Goal: Task Accomplishment & Management: Use online tool/utility

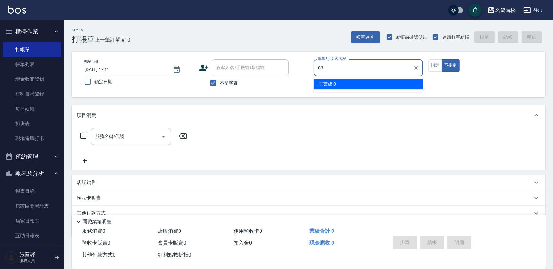
type input "[PERSON_NAME]-03"
type button "false"
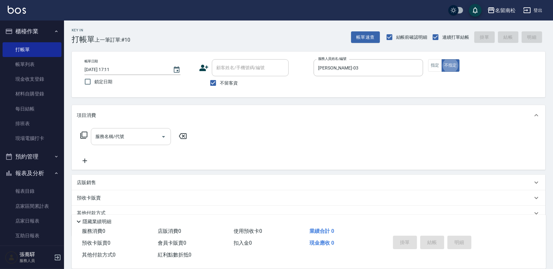
click at [134, 137] on input "服務名稱/代號" at bounding box center [126, 136] width 65 height 11
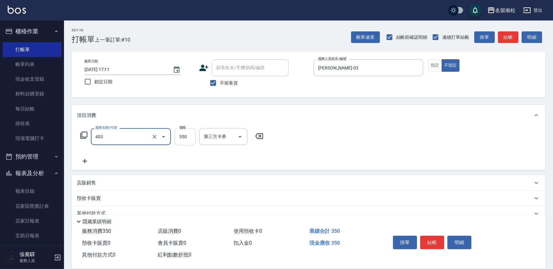
type input "剪髮(350)(403)"
click at [187, 139] on input "350" at bounding box center [185, 136] width 21 height 17
type input "380"
click at [434, 244] on button "結帳" at bounding box center [433, 242] width 24 height 13
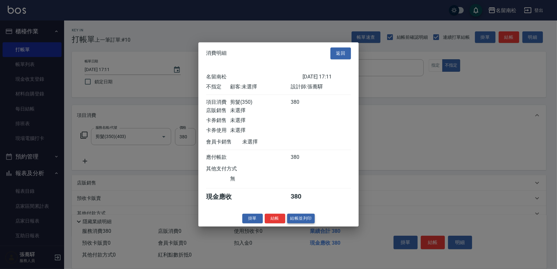
click at [308, 222] on button "結帳並列印" at bounding box center [301, 219] width 28 height 10
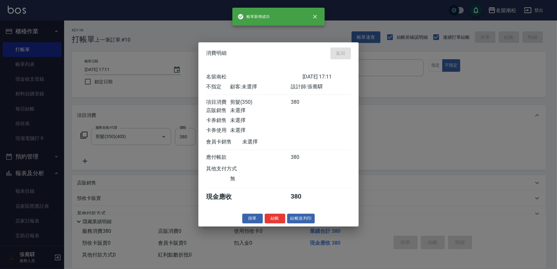
type input "[DATE] 18:38"
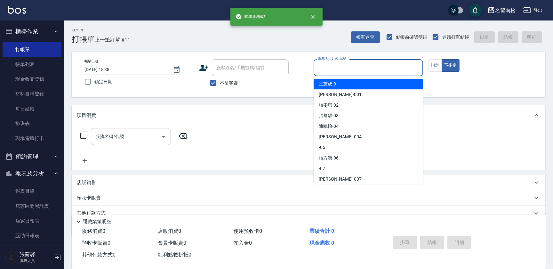
click at [365, 69] on input "服務人員姓名/編號" at bounding box center [369, 67] width 104 height 11
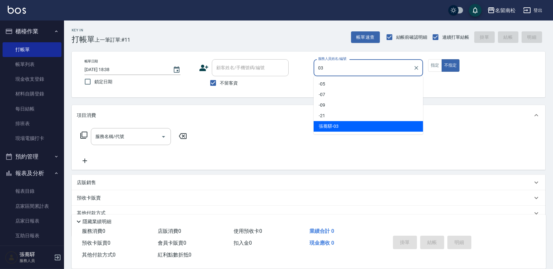
type input "[PERSON_NAME]-03"
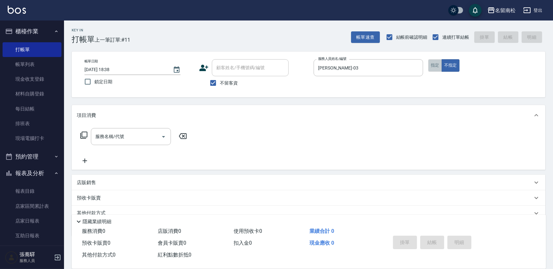
click at [438, 61] on button "指定" at bounding box center [436, 65] width 14 height 12
click at [133, 137] on input "服務名稱/代號" at bounding box center [126, 136] width 65 height 11
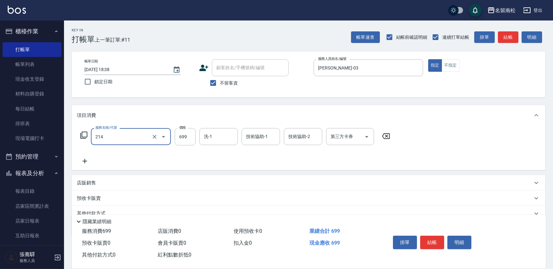
type input "滾珠洗髪699(214)"
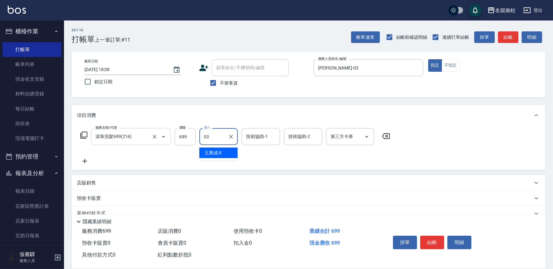
type input "[PERSON_NAME]-03"
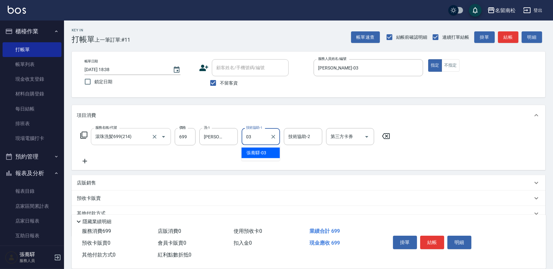
type input "[PERSON_NAME]-03"
click at [85, 165] on div "服務名稱/代號 滾珠洗髪699(214) 服務名稱/代號 價格 699 價格 洗-1 [PERSON_NAME]-03 洗-1 技術協助-1 [PERSON_…" at bounding box center [309, 148] width 474 height 45
click at [84, 159] on icon at bounding box center [85, 161] width 16 height 8
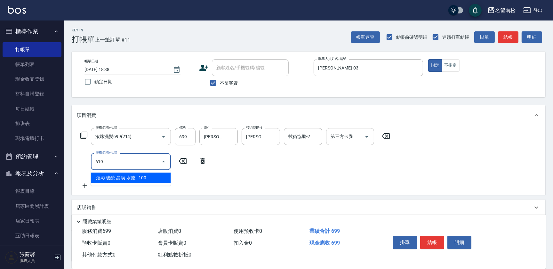
type input "[PERSON_NAME].玻酸.晶膜.水療(619)"
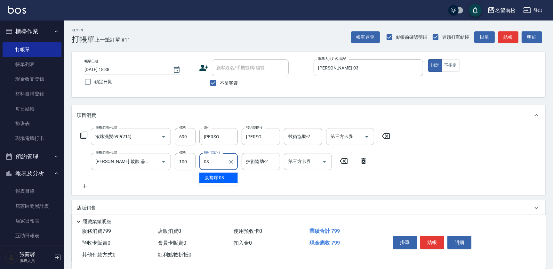
type input "[PERSON_NAME]-03"
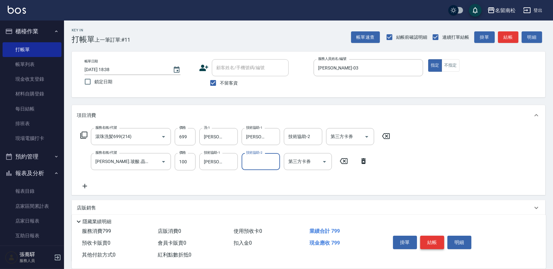
click at [428, 241] on button "結帳" at bounding box center [433, 242] width 24 height 13
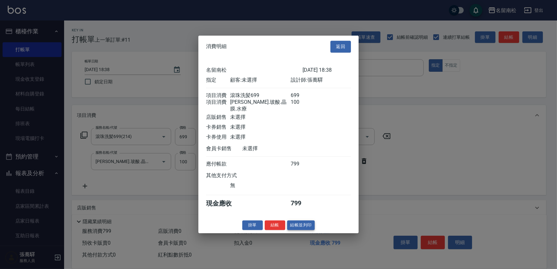
click at [302, 225] on button "結帳並列印" at bounding box center [301, 225] width 28 height 10
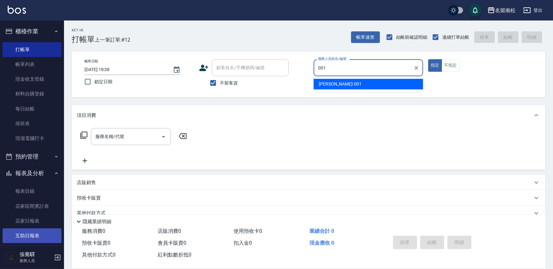
type input "[PERSON_NAME]-001"
type button "true"
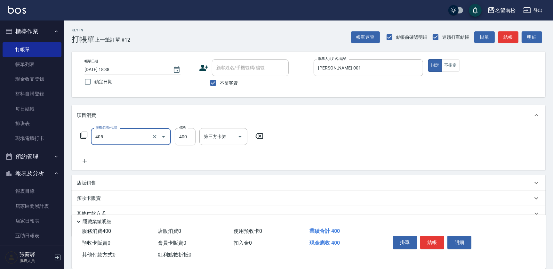
type input "剪髮(400)(405)"
type input "500"
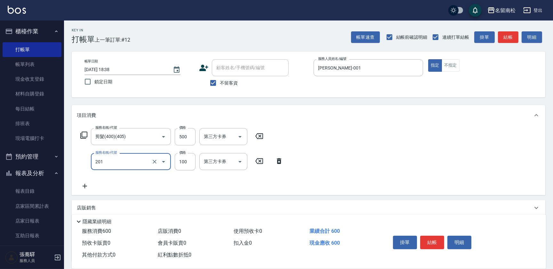
type input "洗髮[100](201)"
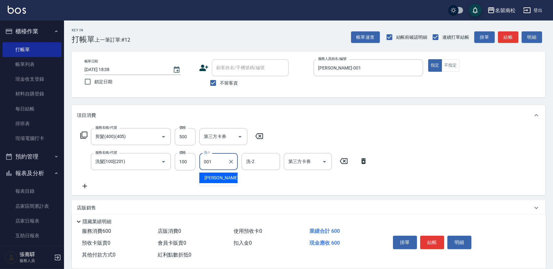
type input "[PERSON_NAME]-001"
click at [464, 242] on button "明細" at bounding box center [460, 242] width 24 height 13
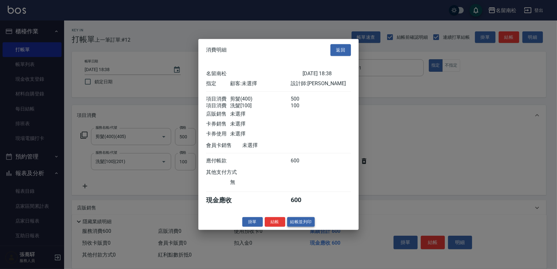
click at [305, 224] on button "結帳並列印" at bounding box center [301, 222] width 28 height 10
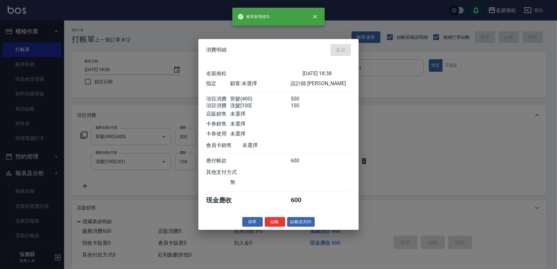
type input "[DATE] 19:06"
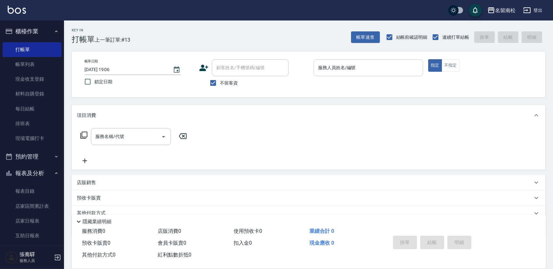
click at [409, 67] on input "服務人員姓名/編號" at bounding box center [369, 67] width 104 height 11
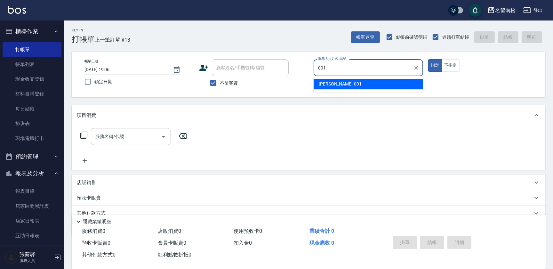
type input "[PERSON_NAME]-001"
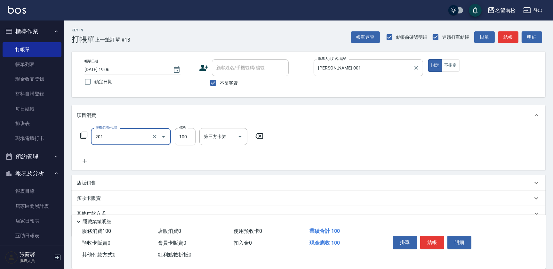
type input "洗髮[100](201)"
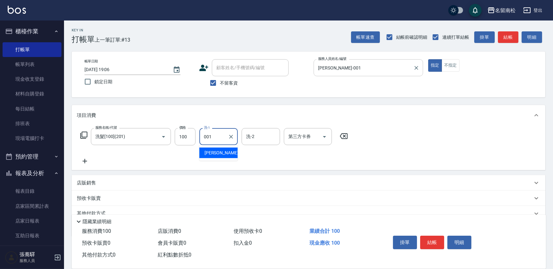
type input "[PERSON_NAME]-001"
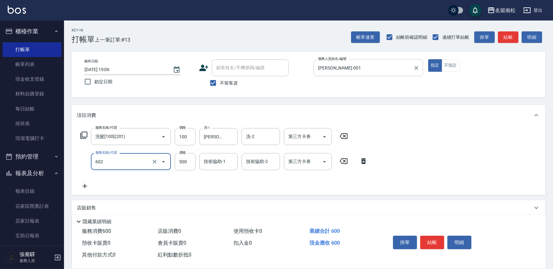
type input "護髮[500](602)"
type input "799"
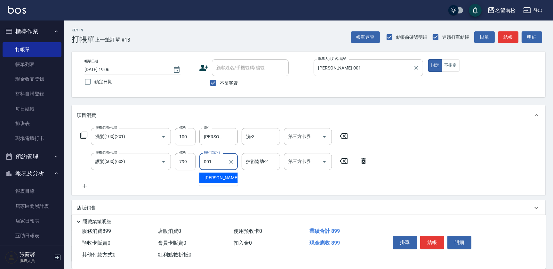
type input "[PERSON_NAME]-001"
drag, startPoint x: 461, startPoint y: 241, endPoint x: 456, endPoint y: 243, distance: 5.1
click at [460, 242] on button "明細" at bounding box center [460, 242] width 24 height 13
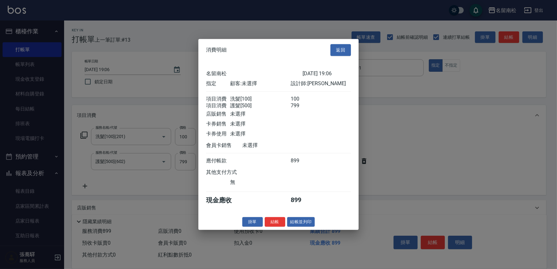
drag, startPoint x: 301, startPoint y: 225, endPoint x: 297, endPoint y: 225, distance: 3.8
click at [301, 225] on button "結帳並列印" at bounding box center [301, 222] width 28 height 10
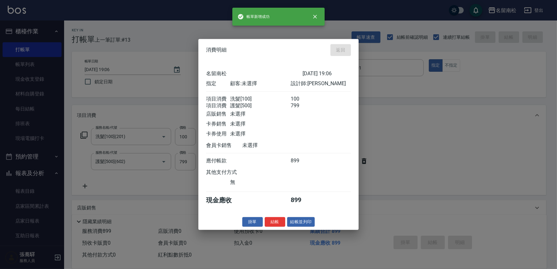
type input "[DATE] 19:07"
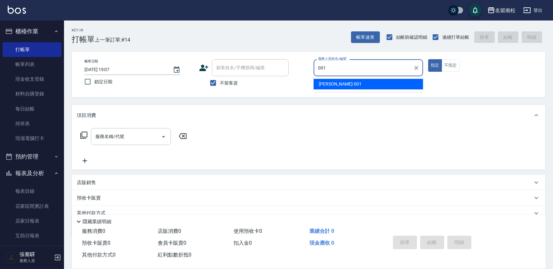
type input "[PERSON_NAME]-001"
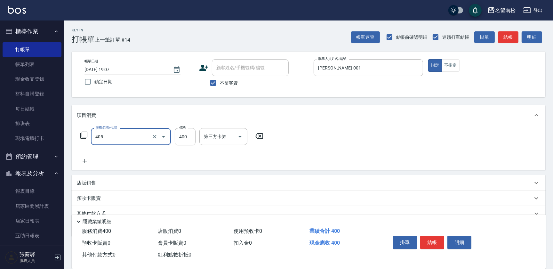
type input "剪髮(400)(405)"
click at [260, 137] on icon at bounding box center [260, 136] width 8 height 6
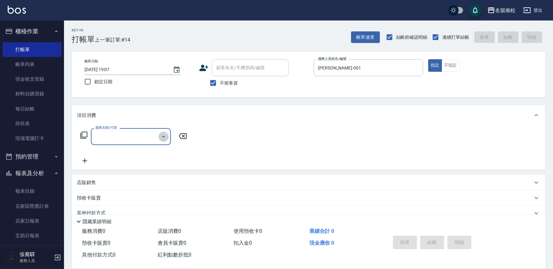
click at [160, 137] on icon "Open" at bounding box center [164, 137] width 8 height 8
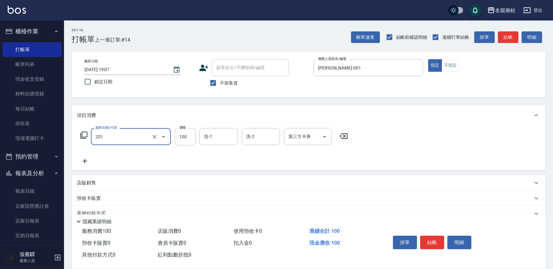
type input "洗髮[100](201)"
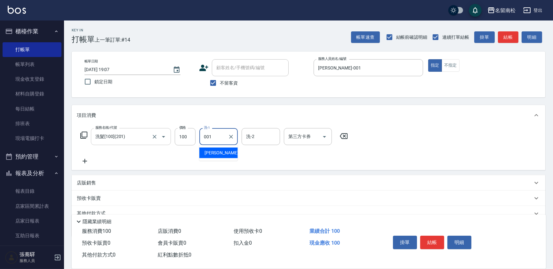
type input "[PERSON_NAME]-001"
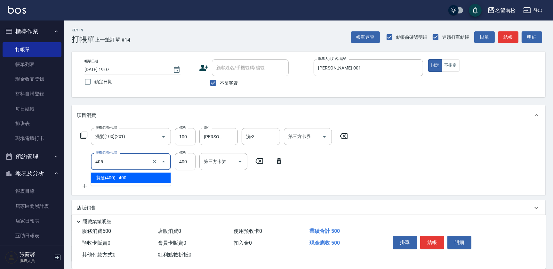
drag, startPoint x: 111, startPoint y: 165, endPoint x: 94, endPoint y: 166, distance: 16.7
click at [95, 166] on input "405" at bounding box center [122, 161] width 56 height 11
click at [94, 166] on input "405" at bounding box center [122, 161] width 56 height 11
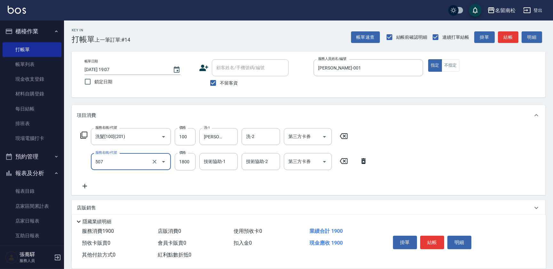
type input "染髮[1800](507)"
type input "1900"
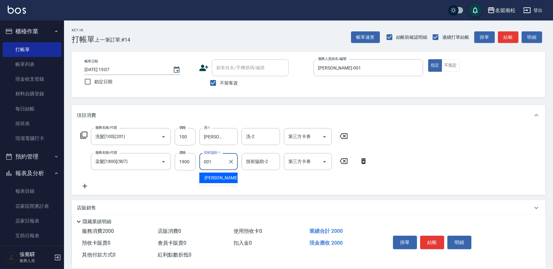
type input "[PERSON_NAME]-001"
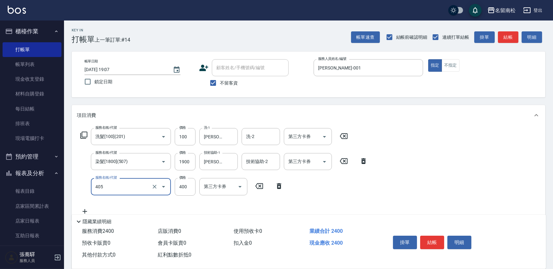
type input "剪髮(400)(405)"
type input "480"
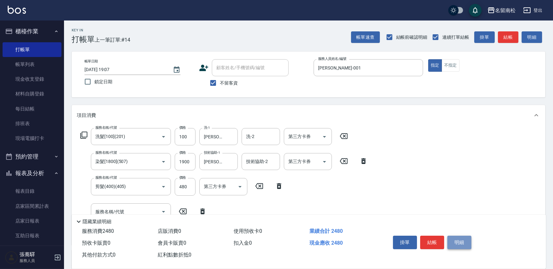
click at [462, 243] on button "明細" at bounding box center [460, 242] width 24 height 13
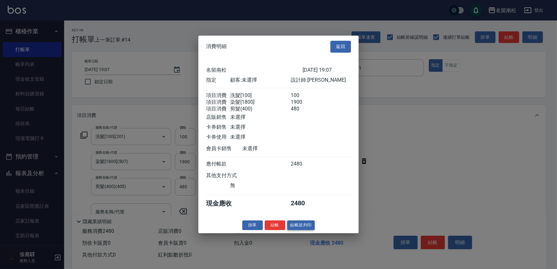
click at [299, 228] on button "結帳並列印" at bounding box center [301, 225] width 28 height 10
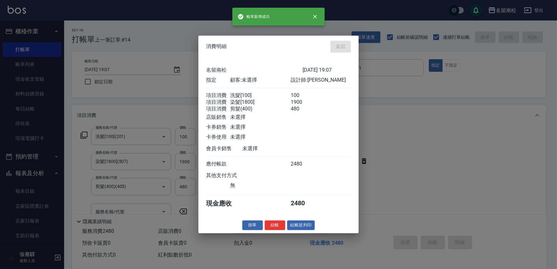
type input "[DATE] 19:08"
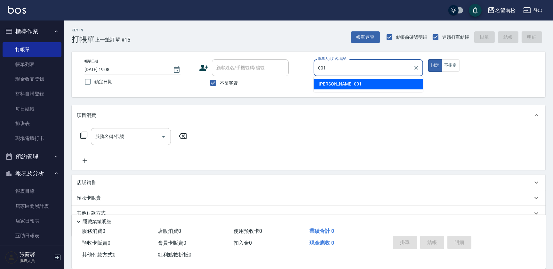
type input "[PERSON_NAME]-001"
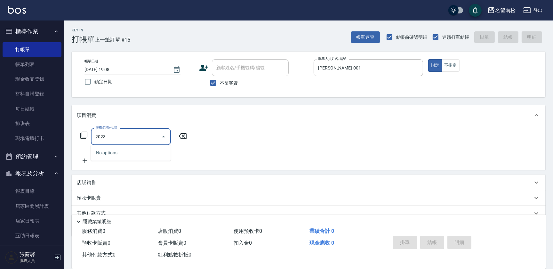
drag, startPoint x: 124, startPoint y: 141, endPoint x: 0, endPoint y: 141, distance: 124.3
click at [0, 140] on html "名留南松 登出 櫃檯作業 打帳單 帳單列表 現金收支登錄 材料自購登錄 每日結帳 排班表 現場電腦打卡 預約管理 預約管理 單日預約紀錄 單週預約紀錄 報表及…" at bounding box center [276, 148] width 553 height 297
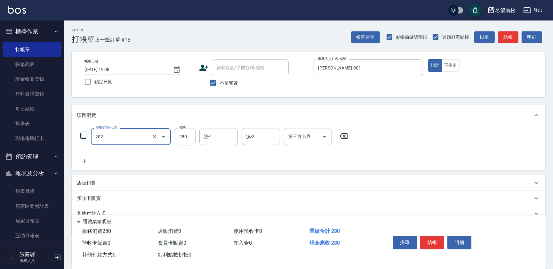
type input "洗髮[280](202)"
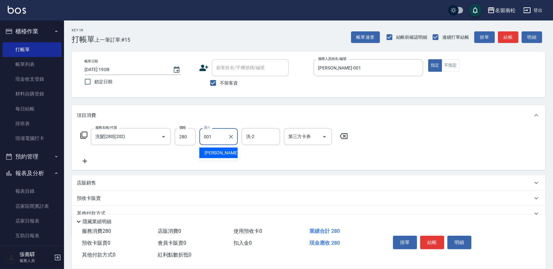
type input "[PERSON_NAME]-001"
click at [458, 242] on button "明細" at bounding box center [460, 242] width 24 height 13
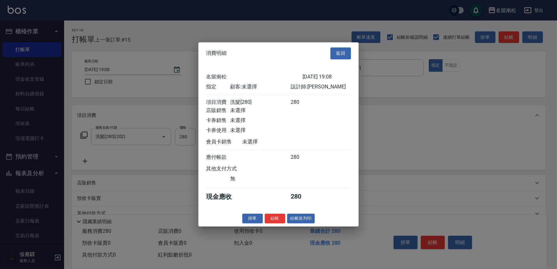
click at [293, 220] on button "結帳並列印" at bounding box center [301, 219] width 28 height 10
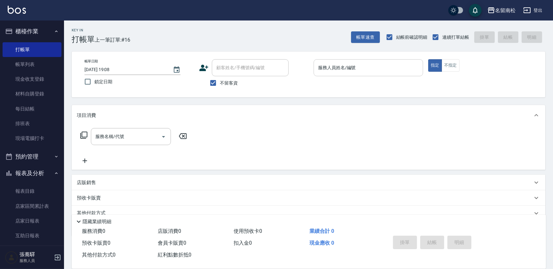
drag, startPoint x: 350, startPoint y: 79, endPoint x: 352, endPoint y: 66, distance: 13.1
click at [352, 68] on div "服務人員姓名/編號 服務人員姓名/編號" at bounding box center [369, 71] width 110 height 24
click at [352, 66] on input "服務人員姓名/編號" at bounding box center [369, 67] width 104 height 11
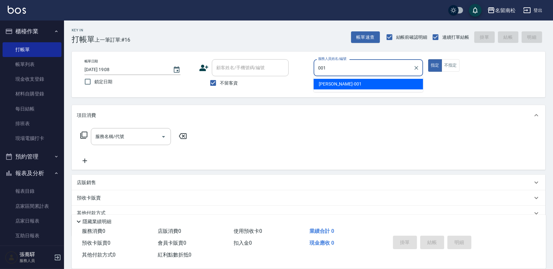
type input "[PERSON_NAME]-001"
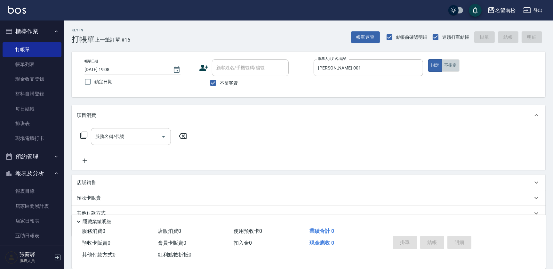
drag, startPoint x: 456, startPoint y: 67, endPoint x: 424, endPoint y: 82, distance: 35.5
click at [452, 70] on button "不指定" at bounding box center [451, 65] width 18 height 12
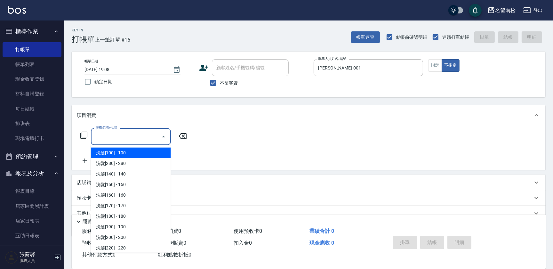
click at [121, 132] on input "服務名稱/代號" at bounding box center [126, 136] width 65 height 11
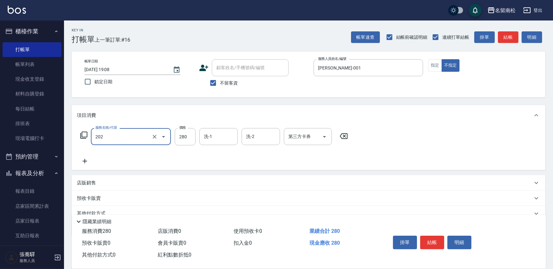
type input "洗髮[280](202)"
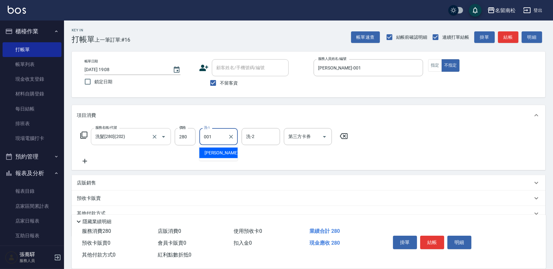
type input "[PERSON_NAME]-001"
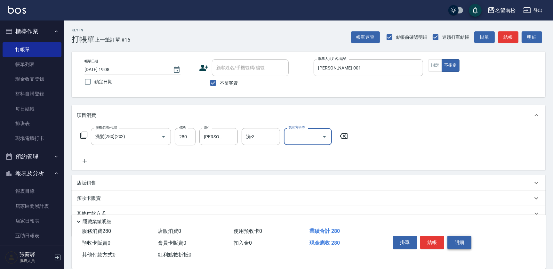
click at [464, 236] on button "明細" at bounding box center [460, 242] width 24 height 13
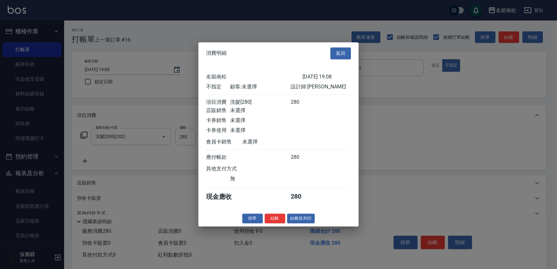
click at [289, 219] on button "結帳並列印" at bounding box center [301, 219] width 28 height 10
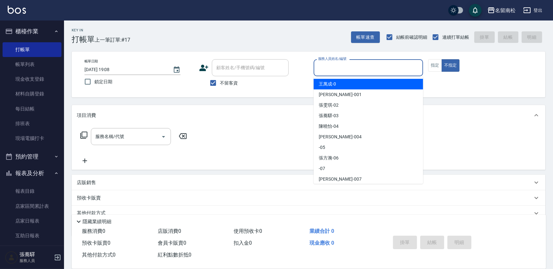
click at [345, 70] on input "服務人員姓名/編號" at bounding box center [369, 67] width 104 height 11
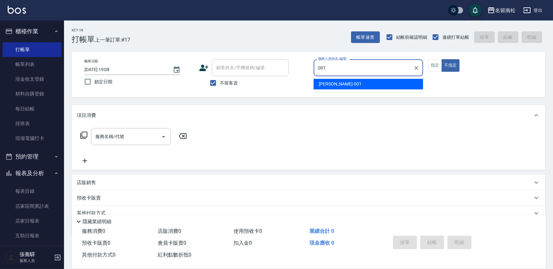
type input "[PERSON_NAME]-001"
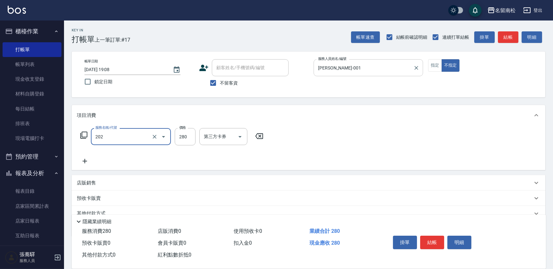
type input "洗髮[280](202)"
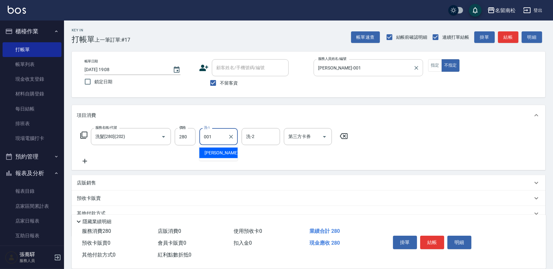
type input "[PERSON_NAME]-001"
click at [456, 243] on button "明細" at bounding box center [460, 242] width 24 height 13
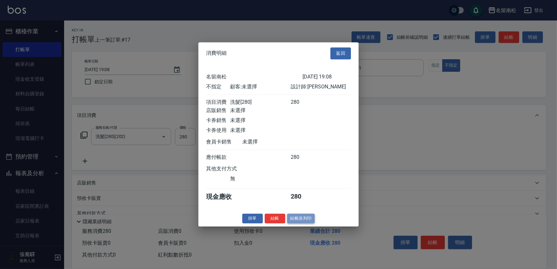
click at [305, 224] on button "結帳並列印" at bounding box center [301, 219] width 28 height 10
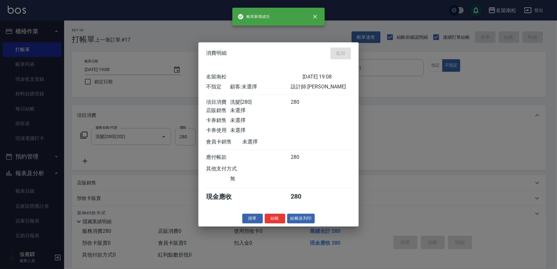
type input "[DATE] 19:09"
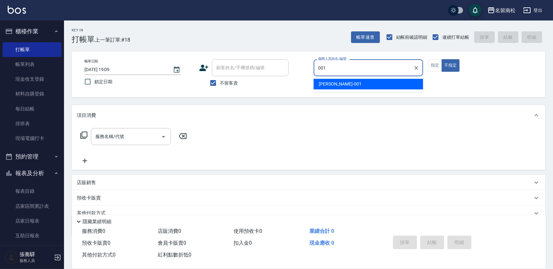
type input "[PERSON_NAME]-001"
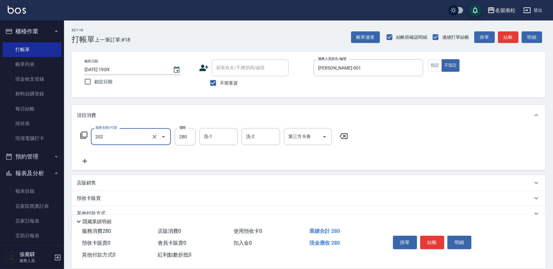
type input "洗髮[280](202)"
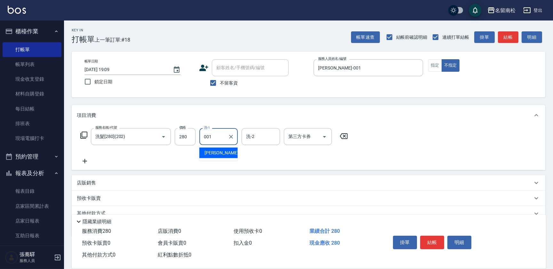
type input "[PERSON_NAME]-001"
click at [456, 247] on button "明細" at bounding box center [460, 242] width 24 height 13
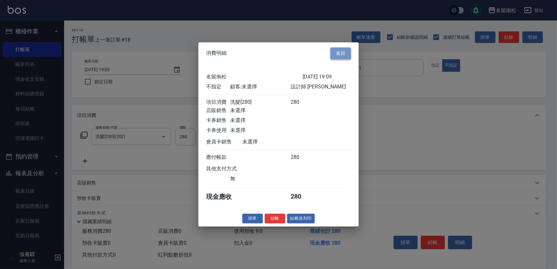
click at [341, 49] on button "返回" at bounding box center [340, 53] width 20 height 12
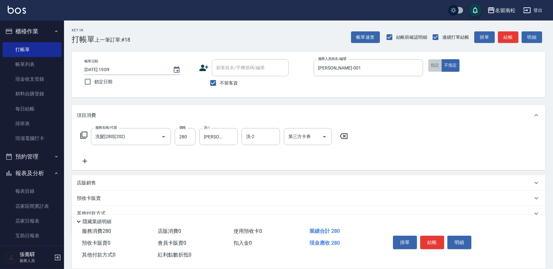
click at [432, 63] on button "指定" at bounding box center [436, 65] width 14 height 12
click at [459, 242] on button "明細" at bounding box center [460, 242] width 24 height 13
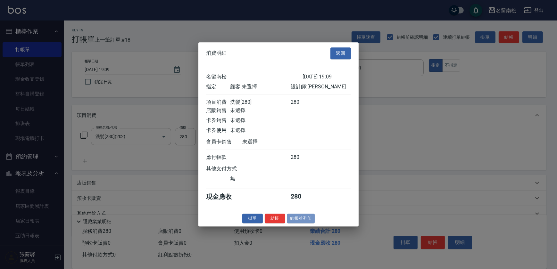
drag, startPoint x: 304, startPoint y: 219, endPoint x: 302, endPoint y: 222, distance: 3.5
click at [302, 222] on button "結帳並列印" at bounding box center [301, 219] width 28 height 10
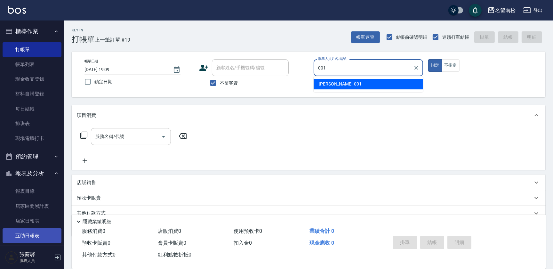
type input "[PERSON_NAME]-001"
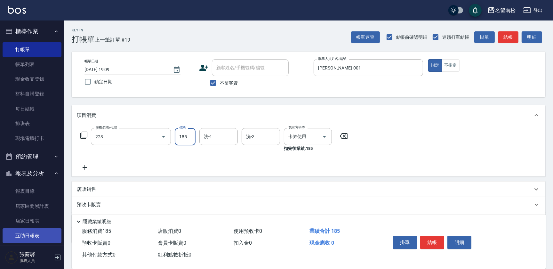
type input "洗髮卡(185)(223)"
type input "[PERSON_NAME]-001"
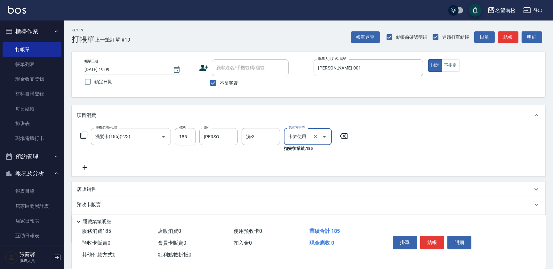
click at [473, 246] on div "掛單 結帳 明細" at bounding box center [433, 243] width 84 height 20
click at [452, 240] on button "明細" at bounding box center [460, 242] width 24 height 13
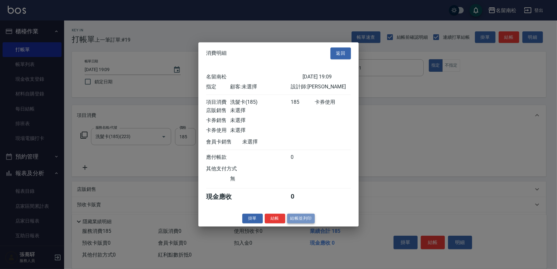
click at [303, 223] on button "結帳並列印" at bounding box center [301, 219] width 28 height 10
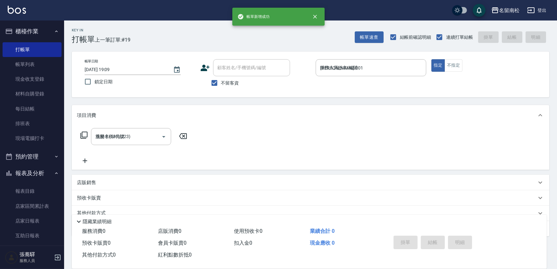
type input "[DATE] 19:10"
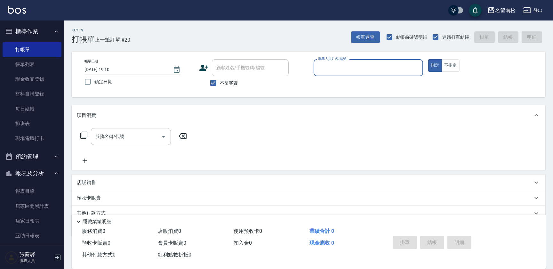
click at [354, 65] on div "服務人員姓名/編號 服務人員姓名/編號" at bounding box center [369, 67] width 110 height 17
type input "202"
click at [429, 59] on button "指定" at bounding box center [436, 65] width 14 height 12
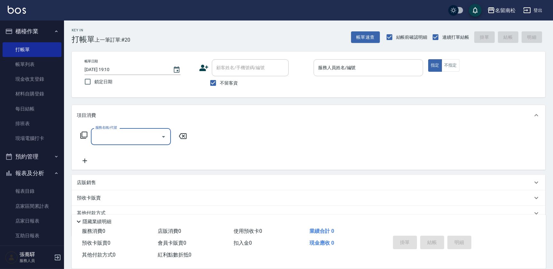
click at [388, 73] on div "服務人員姓名/編號" at bounding box center [369, 67] width 110 height 17
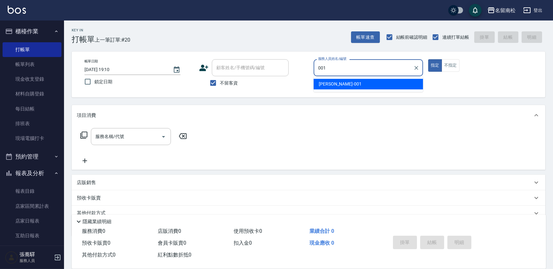
type input "[PERSON_NAME]-001"
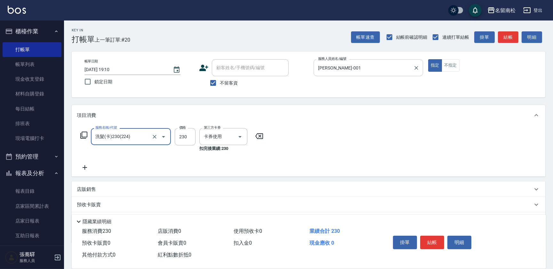
type input "洗髮(卡)230(224)"
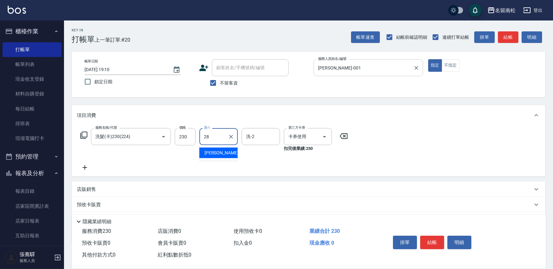
type input "[PERSON_NAME]-28"
click at [456, 242] on button "明細" at bounding box center [460, 242] width 24 height 13
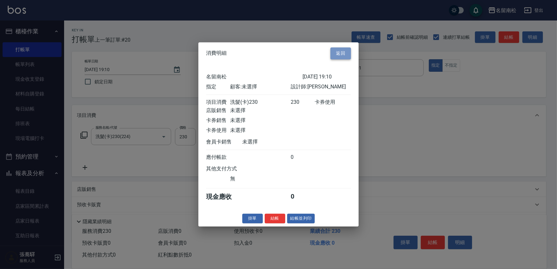
click at [343, 49] on button "返回" at bounding box center [340, 53] width 20 height 12
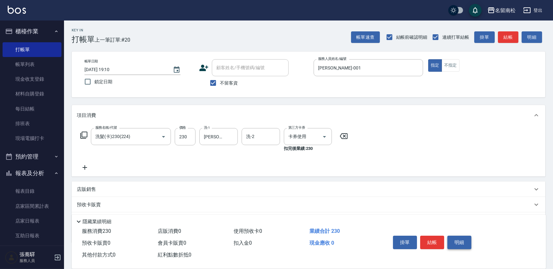
click at [454, 239] on button "明細" at bounding box center [460, 242] width 24 height 13
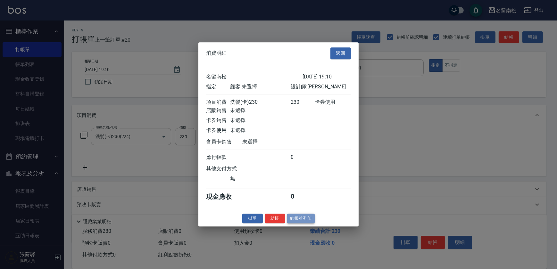
click at [293, 223] on button "結帳並列印" at bounding box center [301, 219] width 28 height 10
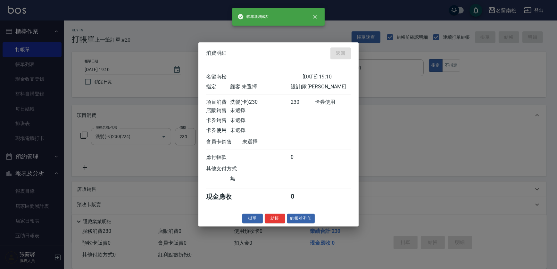
type input "[DATE] 19:11"
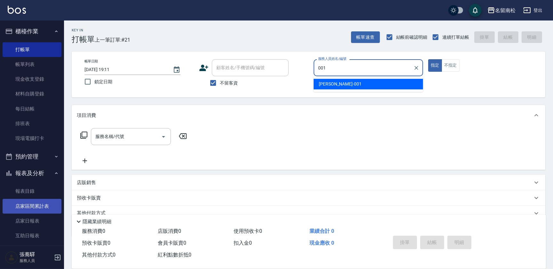
type input "[PERSON_NAME]-001"
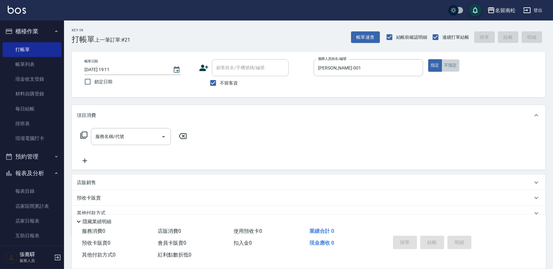
drag, startPoint x: 454, startPoint y: 66, endPoint x: 411, endPoint y: 84, distance: 46.9
click at [451, 69] on button "不指定" at bounding box center [451, 65] width 18 height 12
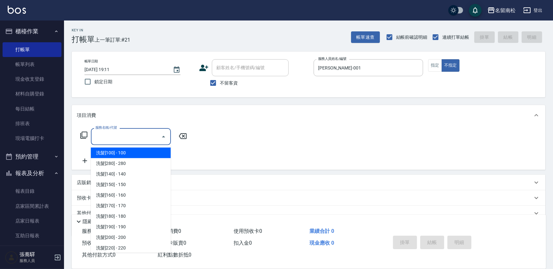
click at [129, 135] on input "服務名稱/代號" at bounding box center [126, 136] width 65 height 11
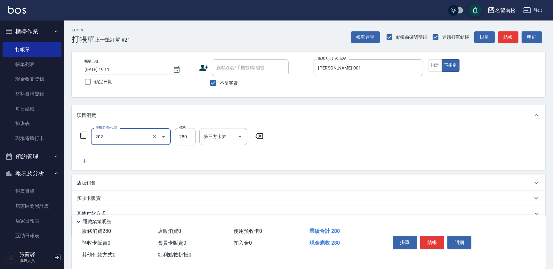
type input "洗髮[280](202)"
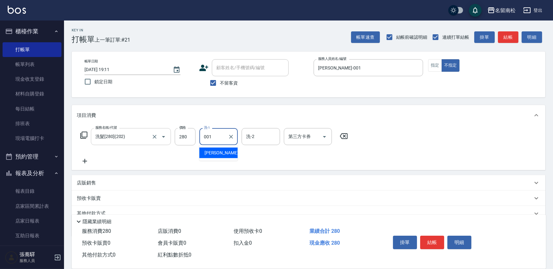
type input "[PERSON_NAME]-001"
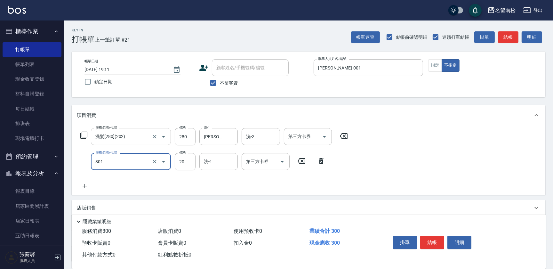
type input "潤絲(801)"
type input "30"
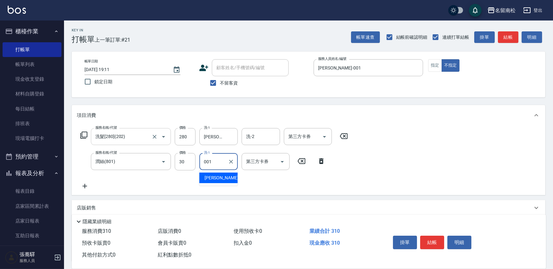
type input "[PERSON_NAME]-001"
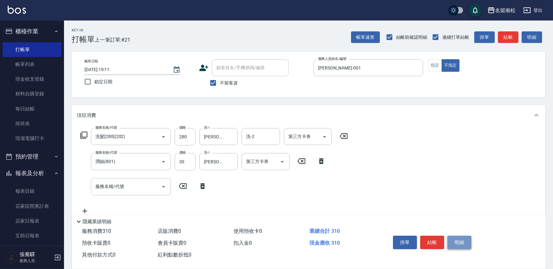
drag, startPoint x: 172, startPoint y: 139, endPoint x: 452, endPoint y: 246, distance: 299.9
click at [452, 246] on button "明細" at bounding box center [460, 242] width 24 height 13
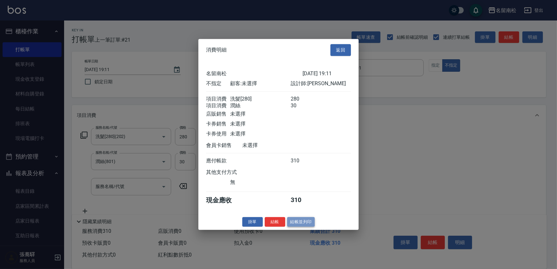
click at [295, 224] on button "結帳並列印" at bounding box center [301, 222] width 28 height 10
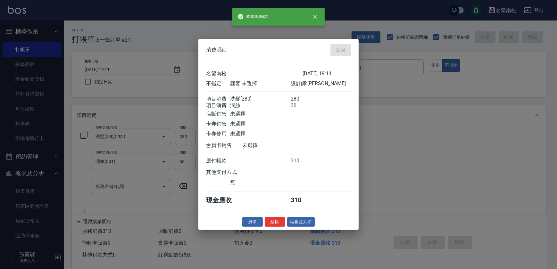
type input "[DATE] 19:12"
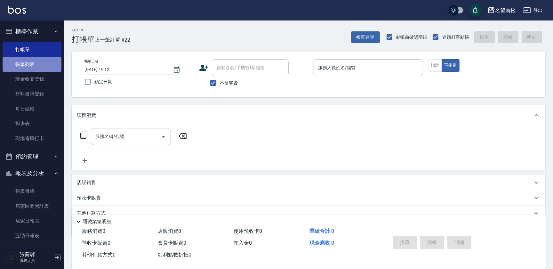
click at [37, 62] on link "帳單列表" at bounding box center [32, 64] width 59 height 15
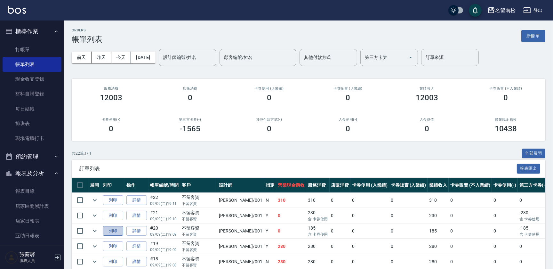
click at [109, 228] on button "列印" at bounding box center [113, 231] width 20 height 10
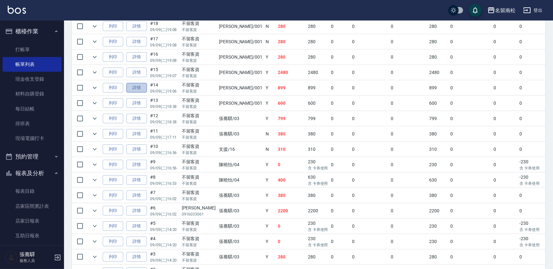
click at [136, 87] on link "詳情" at bounding box center [137, 88] width 20 height 10
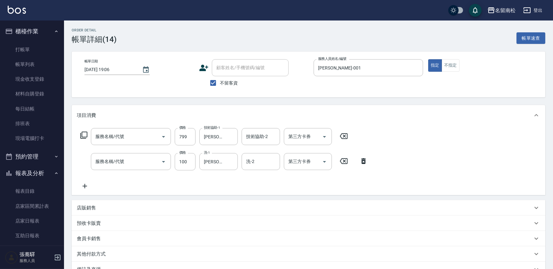
type input "[DATE] 19:06"
checkbox input "true"
type input "[PERSON_NAME]-001"
type input "護髮[500](602)"
type input "洗髮[100](201)"
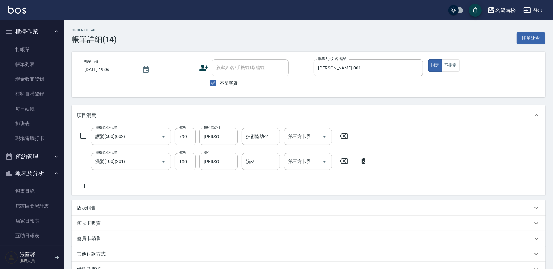
drag, startPoint x: 362, startPoint y: 159, endPoint x: 352, endPoint y: 154, distance: 10.7
click at [360, 159] on icon at bounding box center [364, 161] width 16 height 8
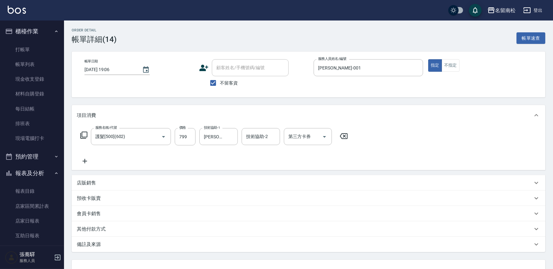
click at [343, 135] on icon at bounding box center [344, 136] width 16 height 8
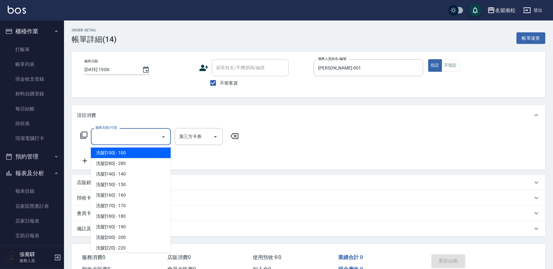
click at [123, 134] on input "服務名稱/代號" at bounding box center [126, 136] width 65 height 11
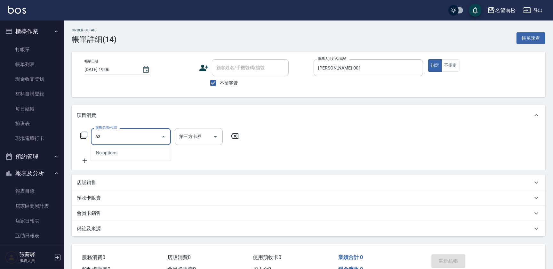
type input "639"
type input "卡券使用"
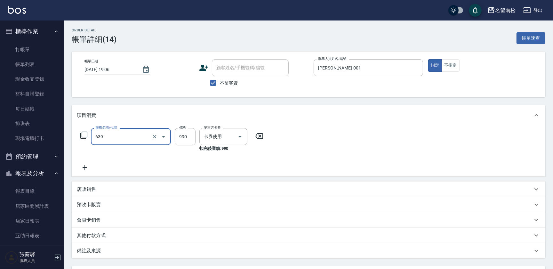
type input "(芙)蘆薈髮膜套卡(自材)(639)"
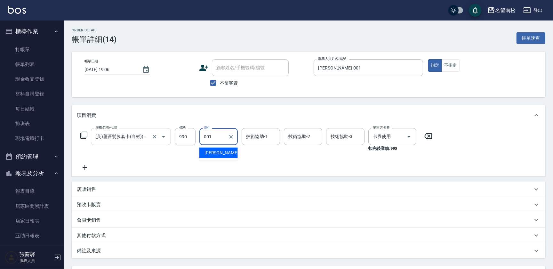
type input "[PERSON_NAME]-001"
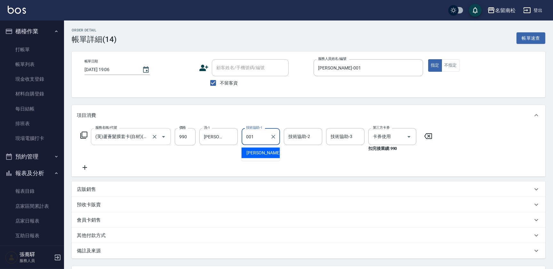
type input "[PERSON_NAME]-001"
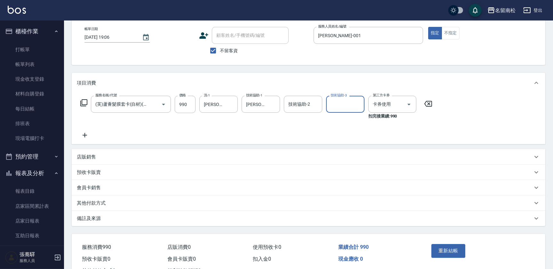
scroll to position [57, 0]
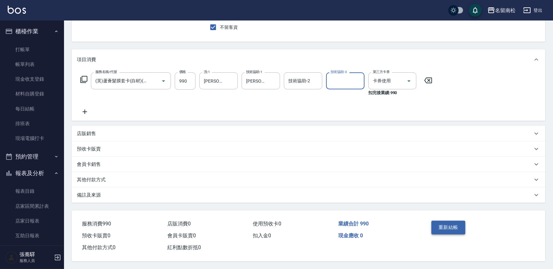
click at [456, 227] on button "重新結帳" at bounding box center [449, 227] width 34 height 13
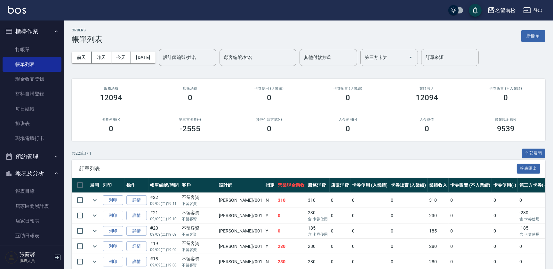
scroll to position [235, 0]
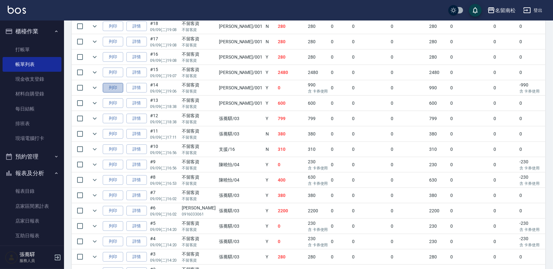
click at [112, 87] on button "列印" at bounding box center [113, 88] width 20 height 10
click at [42, 50] on link "打帳單" at bounding box center [32, 49] width 59 height 15
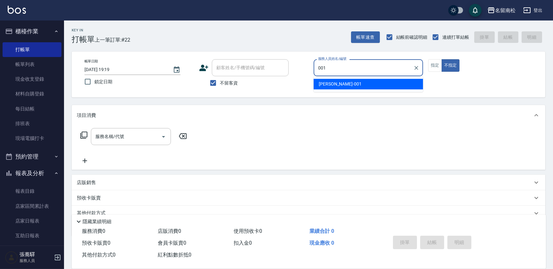
type input "[PERSON_NAME]-001"
type button "false"
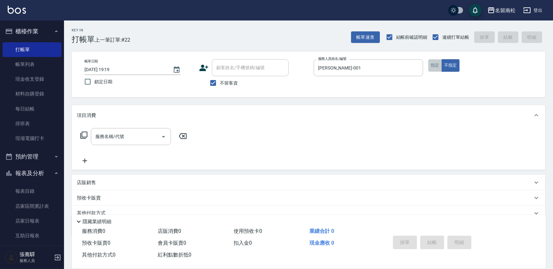
click at [434, 69] on button "指定" at bounding box center [436, 65] width 14 height 12
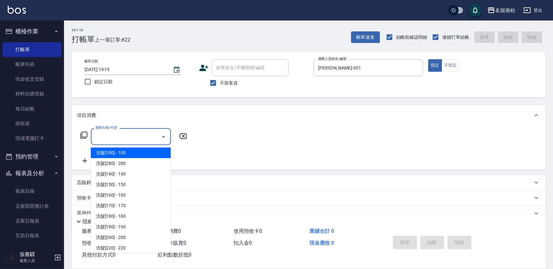
click at [133, 135] on input "服務名稱/代號" at bounding box center [126, 136] width 65 height 11
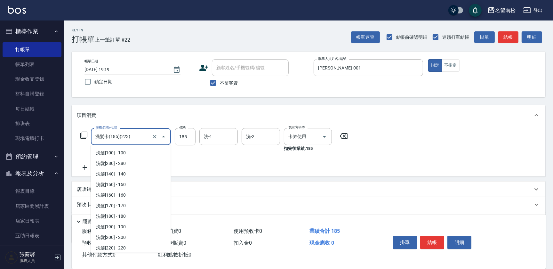
scroll to position [85, 0]
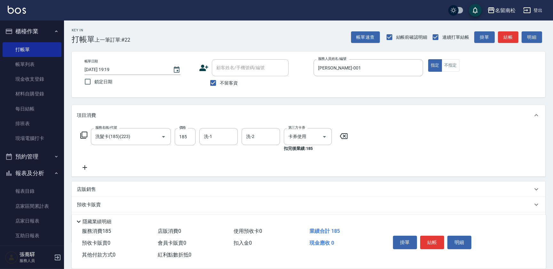
drag, startPoint x: 76, startPoint y: 138, endPoint x: 235, endPoint y: 224, distance: 180.7
click at [235, 225] on div "使用預收卡 0" at bounding box center [269, 231] width 76 height 12
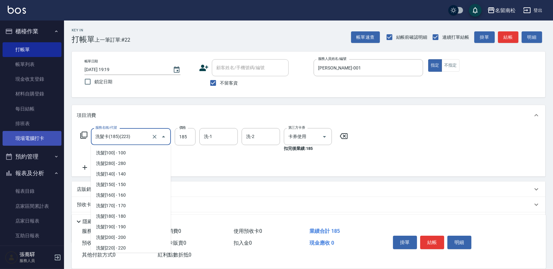
drag, startPoint x: 135, startPoint y: 133, endPoint x: 22, endPoint y: 139, distance: 113.5
click at [22, 139] on div "名留南松 登出 櫃檯作業 打帳單 帳單列表 現金收支登錄 材料自購登錄 每日結帳 排班表 現場電腦打卡 預約管理 預約管理 單日預約紀錄 單週預約紀錄 報表及…" at bounding box center [276, 151] width 553 height 303
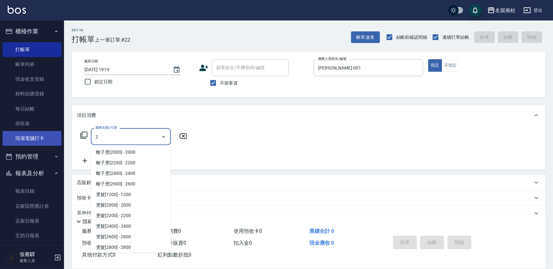
scroll to position [0, 0]
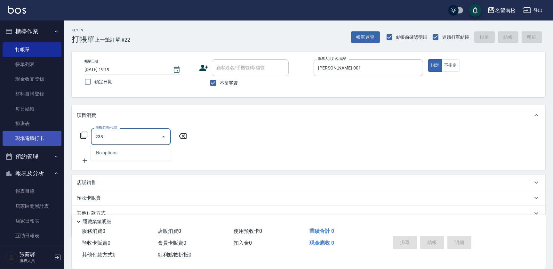
type input "233"
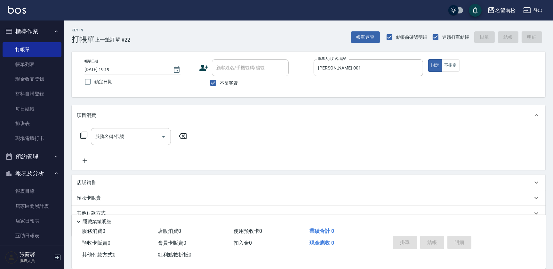
click at [182, 137] on icon at bounding box center [183, 136] width 16 height 8
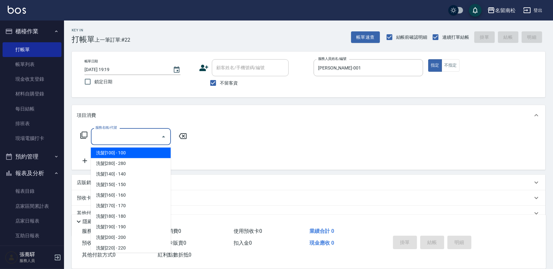
drag, startPoint x: 121, startPoint y: 138, endPoint x: 4, endPoint y: 165, distance: 120.0
click at [4, 165] on div "名留南松 登出 櫃檯作業 打帳單 帳單列表 現金收支登錄 材料自購登錄 每日結帳 排班表 現場電腦打卡 預約管理 預約管理 單日預約紀錄 單週預約紀錄 報表及…" at bounding box center [276, 148] width 553 height 297
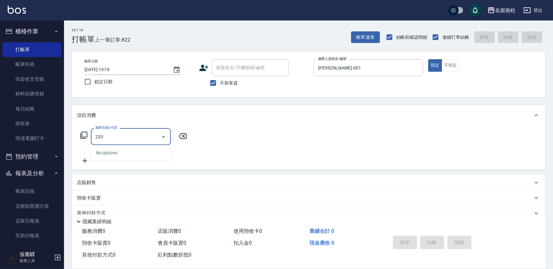
type input "233"
drag, startPoint x: 10, startPoint y: 166, endPoint x: 184, endPoint y: 137, distance: 176.5
click at [184, 137] on icon at bounding box center [183, 136] width 16 height 8
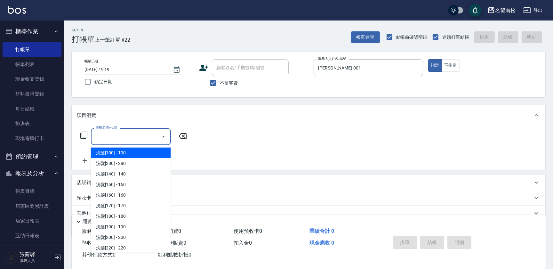
click at [112, 137] on input "服務名稱/代號" at bounding box center [126, 136] width 65 height 11
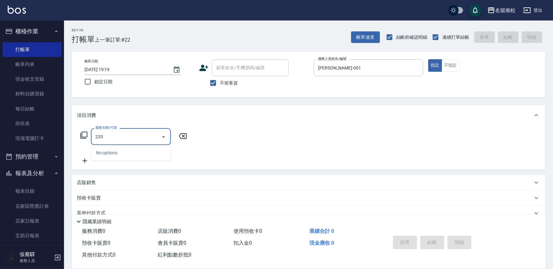
type input "233"
click at [82, 136] on icon at bounding box center [83, 135] width 7 height 7
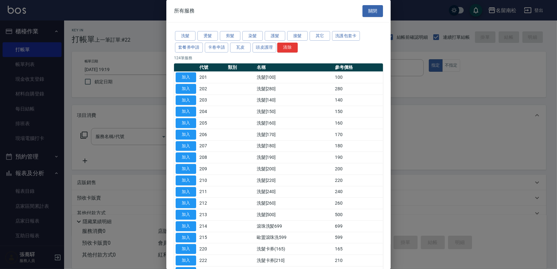
click at [45, 47] on div at bounding box center [278, 134] width 557 height 269
click at [376, 11] on button "關閉" at bounding box center [372, 11] width 20 height 12
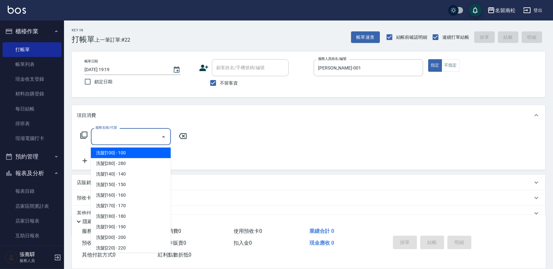
click at [108, 134] on input "服務名稱/代號" at bounding box center [126, 136] width 65 height 11
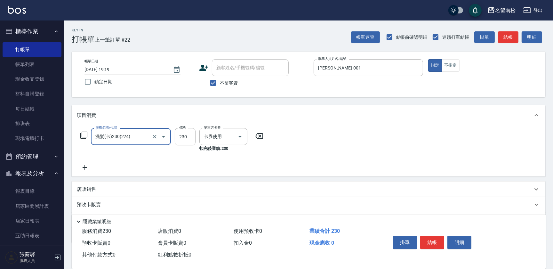
type input "洗髮(卡)230(224)"
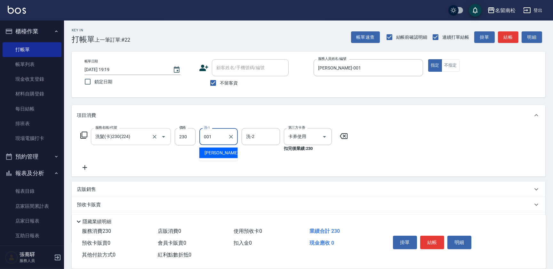
type input "[PERSON_NAME]-001"
click at [461, 244] on button "明細" at bounding box center [460, 242] width 24 height 13
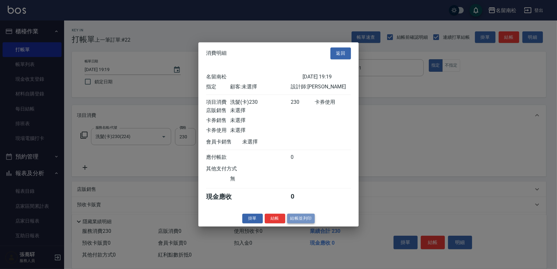
click at [307, 221] on button "結帳並列印" at bounding box center [301, 219] width 28 height 10
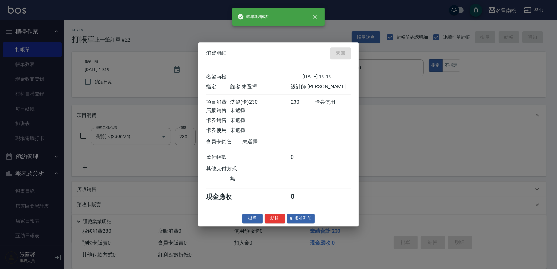
type input "[DATE] 19:20"
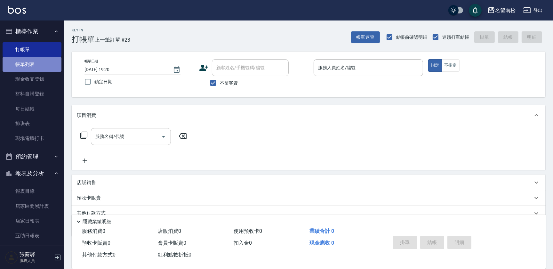
click at [45, 69] on link "帳單列表" at bounding box center [32, 64] width 59 height 15
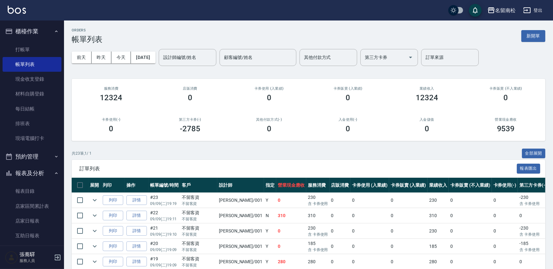
scroll to position [235, 0]
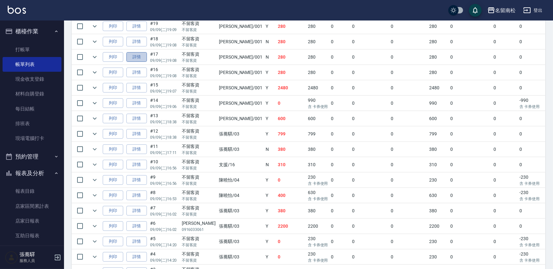
click at [136, 55] on link "詳情" at bounding box center [137, 57] width 20 height 10
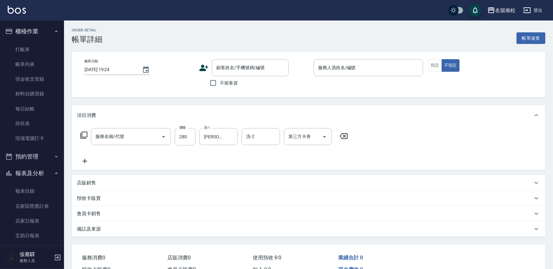
type input "[DATE] 19:08"
checkbox input "true"
type input "[PERSON_NAME]-001"
type input "洗髮[280](202)"
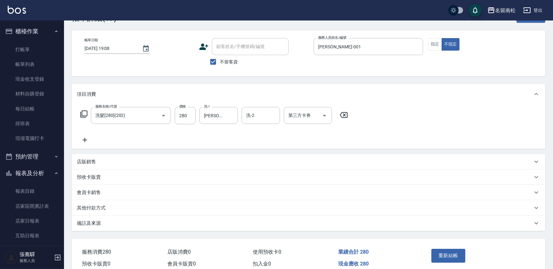
scroll to position [51, 0]
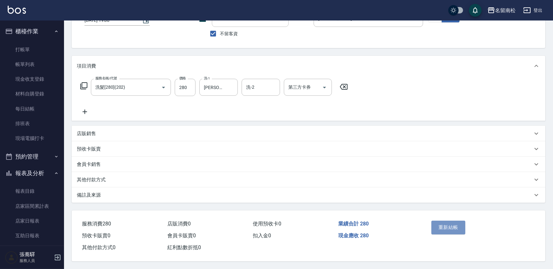
drag, startPoint x: 446, startPoint y: 227, endPoint x: 442, endPoint y: 226, distance: 4.3
click at [446, 227] on button "重新結帳" at bounding box center [449, 227] width 34 height 13
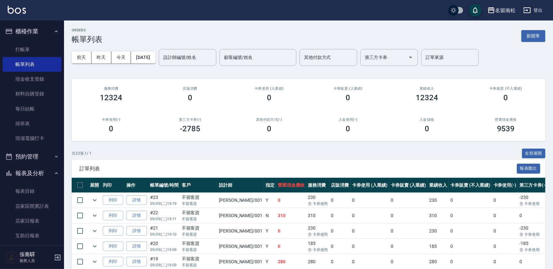
click at [186, 56] on input "設計師編號/姓名" at bounding box center [188, 57] width 52 height 11
type input "."
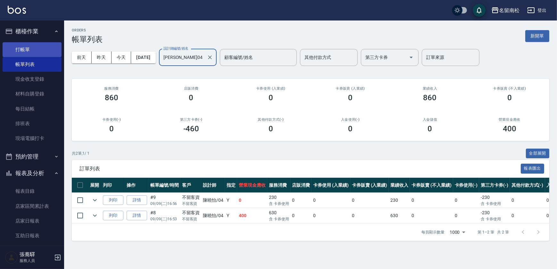
type input "[PERSON_NAME]04"
click at [36, 49] on link "打帳單" at bounding box center [32, 49] width 59 height 15
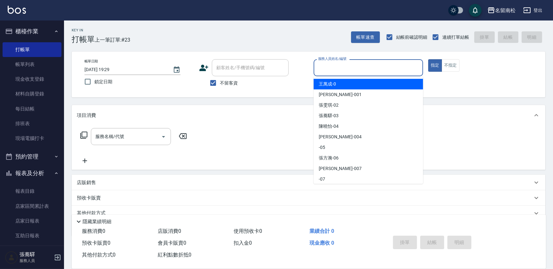
click at [409, 71] on input "服務人員姓名/編號" at bounding box center [369, 67] width 104 height 11
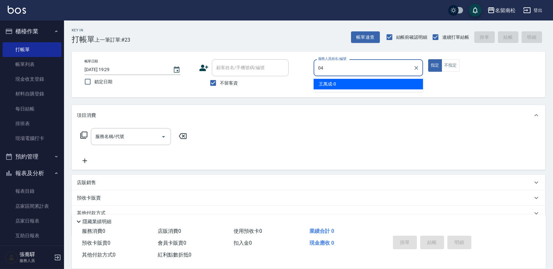
type input "[PERSON_NAME]04"
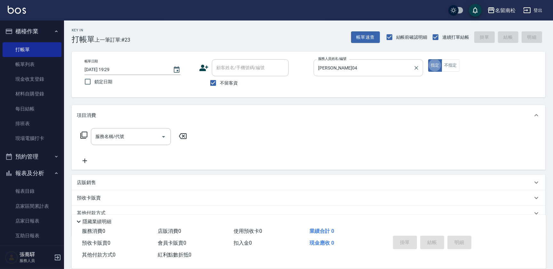
type button "true"
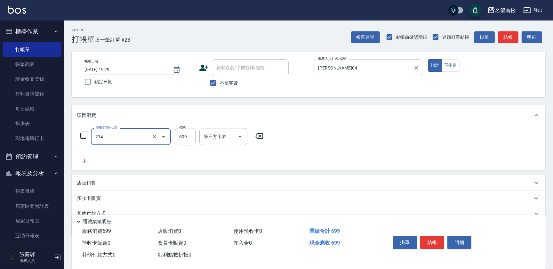
type input "滾珠洗髪699(214)"
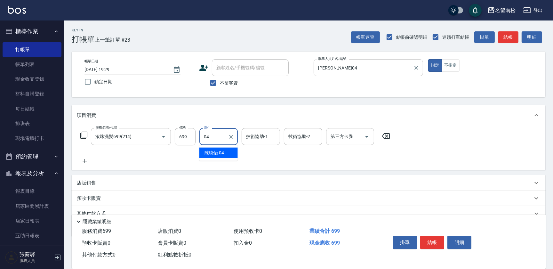
type input "[PERSON_NAME]04"
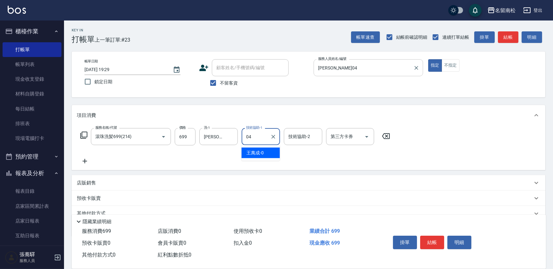
type input "[PERSON_NAME]04"
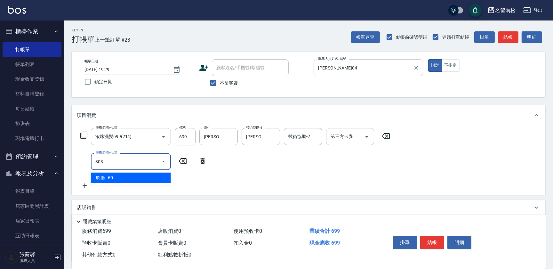
type input "吹捲(803)"
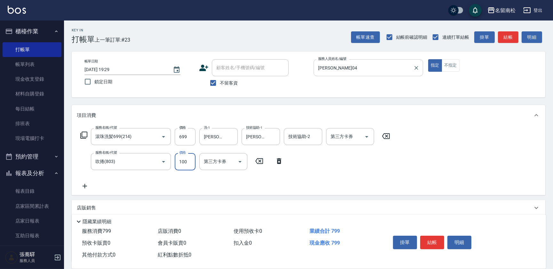
type input "100"
click at [436, 242] on button "結帳" at bounding box center [433, 242] width 24 height 13
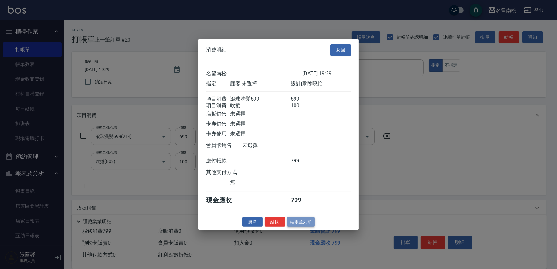
click at [300, 225] on button "結帳並列印" at bounding box center [301, 222] width 28 height 10
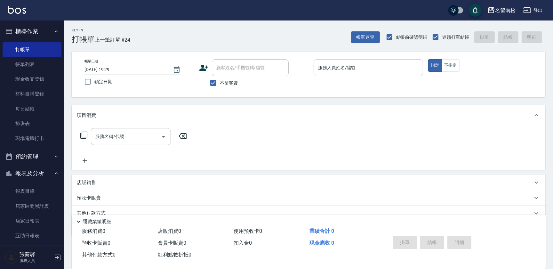
click at [376, 70] on input "服務人員姓名/編號" at bounding box center [369, 67] width 104 height 11
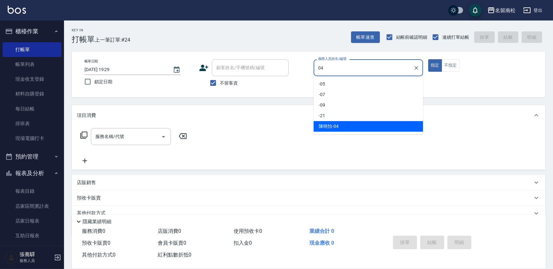
type input "[PERSON_NAME]04"
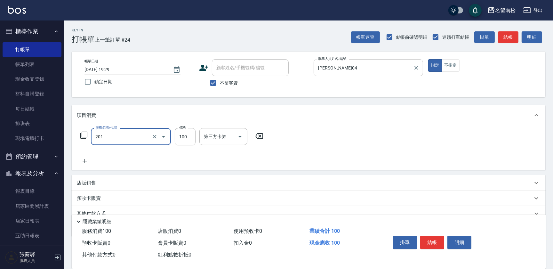
type input "洗髮[100](201)"
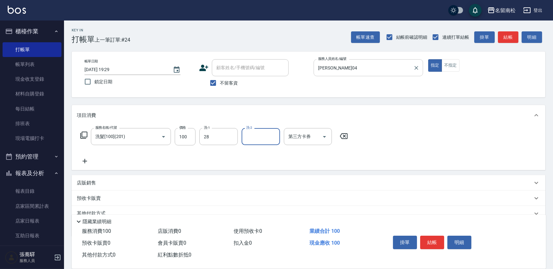
type input "[PERSON_NAME]-28"
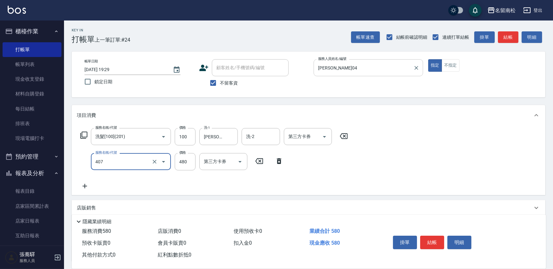
type input "剪髮(480)(407)"
click at [429, 241] on button "結帳" at bounding box center [433, 242] width 24 height 13
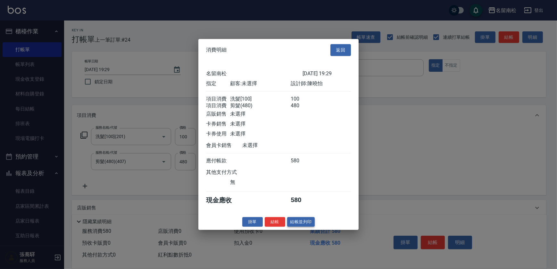
click at [304, 225] on button "結帳並列印" at bounding box center [301, 222] width 28 height 10
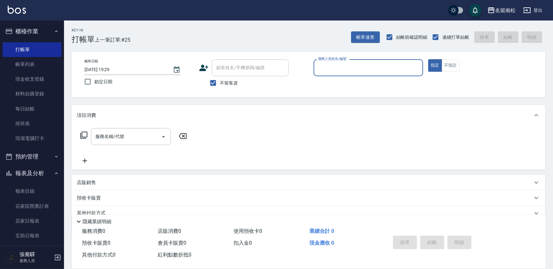
click at [349, 68] on div "服務人員姓名/編號 服務人員姓名/編號" at bounding box center [369, 67] width 110 height 17
type input "[PERSON_NAME]04"
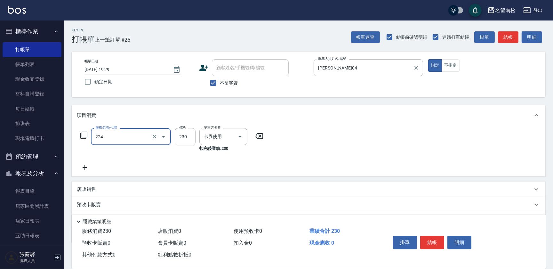
type input "洗髮(卡)230(224)"
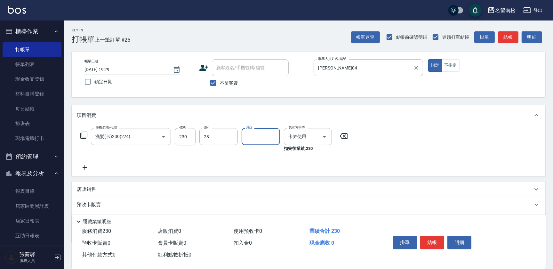
type input "[PERSON_NAME]-28"
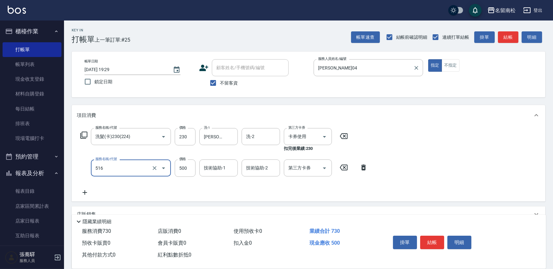
type input "染髮特別處理(516)"
type input "1280"
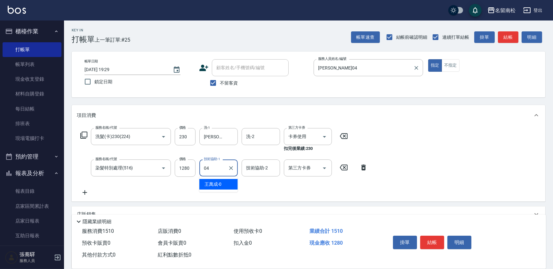
type input "[PERSON_NAME]04"
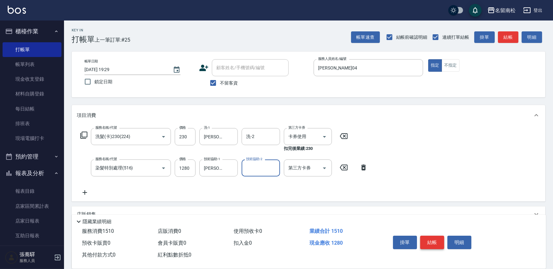
click at [432, 240] on button "結帳" at bounding box center [433, 242] width 24 height 13
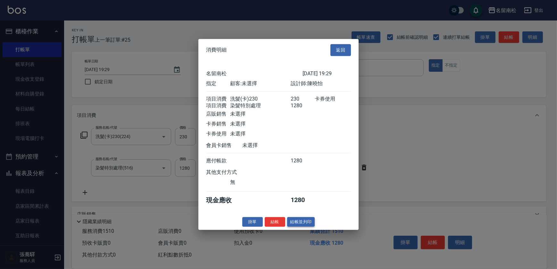
click at [295, 223] on button "結帳並列印" at bounding box center [301, 222] width 28 height 10
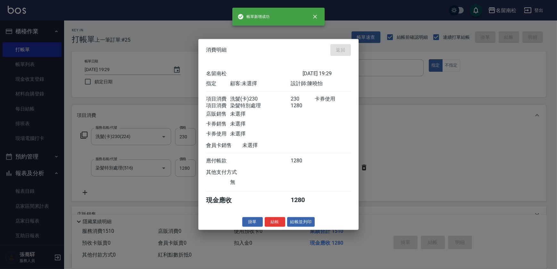
type input "[DATE] 19:30"
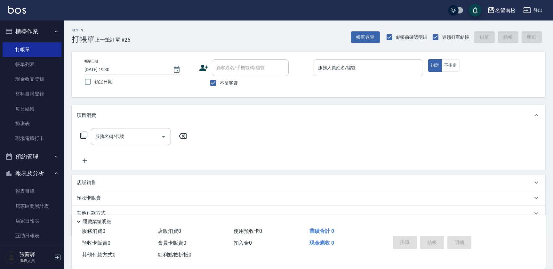
click at [381, 69] on input "服務人員姓名/編號" at bounding box center [369, 67] width 104 height 11
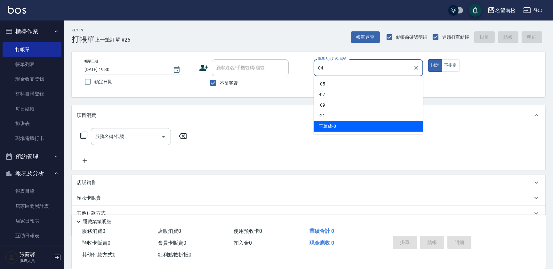
type input "[PERSON_NAME]04"
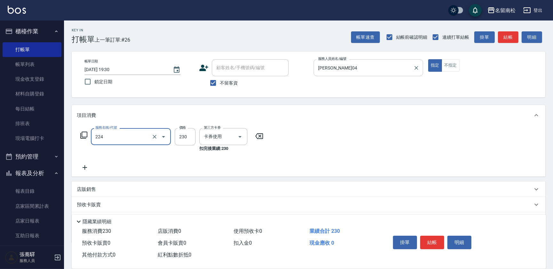
type input "洗髮(卡)230(224)"
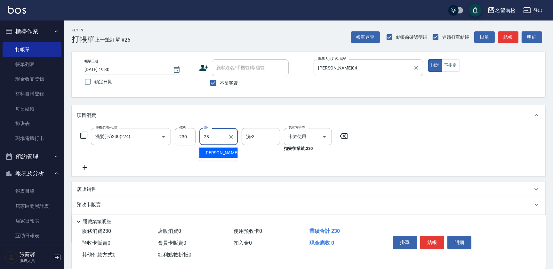
type input "[PERSON_NAME]-28"
click at [432, 242] on button "結帳" at bounding box center [433, 242] width 24 height 13
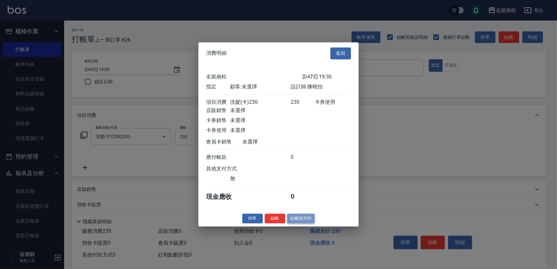
click at [303, 221] on button "結帳並列印" at bounding box center [301, 219] width 28 height 10
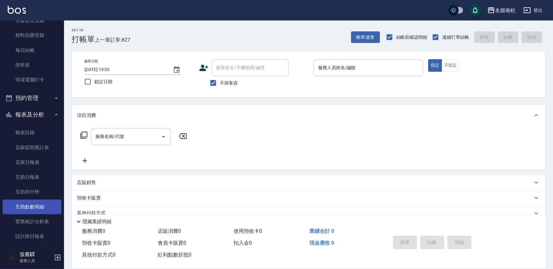
scroll to position [116, 0]
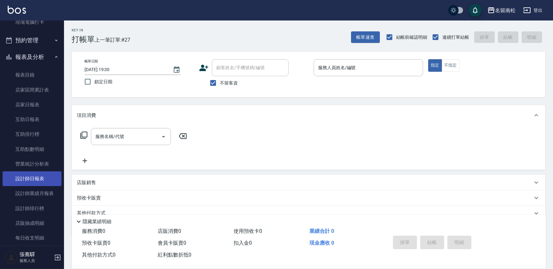
click at [32, 181] on link "設計師日報表" at bounding box center [32, 178] width 59 height 15
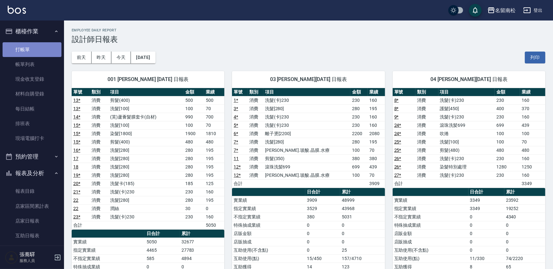
click at [34, 51] on link "打帳單" at bounding box center [32, 49] width 59 height 15
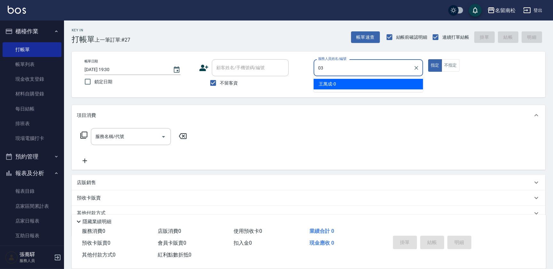
type input "[PERSON_NAME]-03"
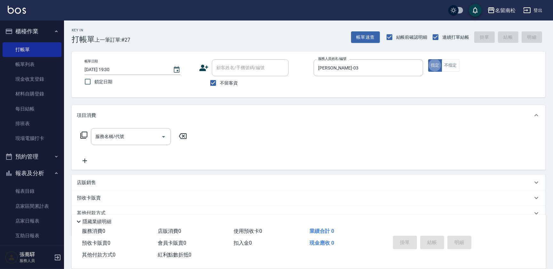
type button "true"
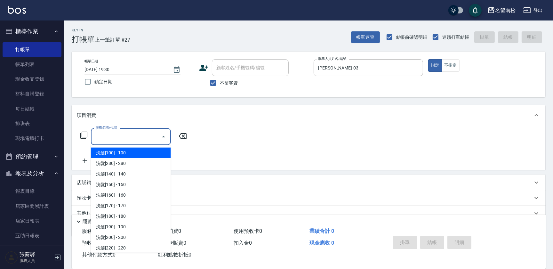
click at [127, 136] on input "服務名稱/代號" at bounding box center [126, 136] width 65 height 11
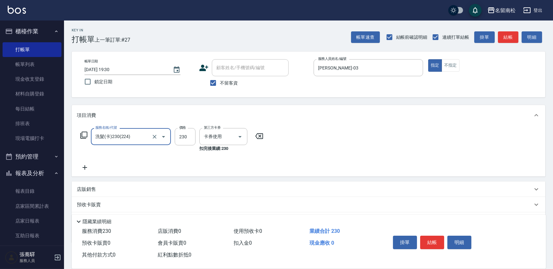
type input "洗髮(卡)230(224)"
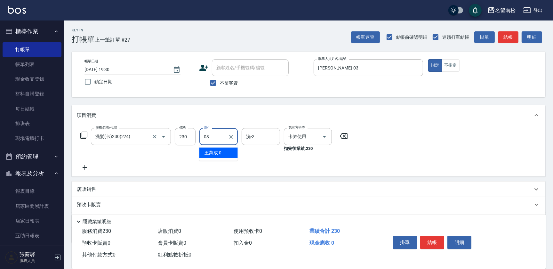
type input "[PERSON_NAME]-03"
click at [438, 238] on button "結帳" at bounding box center [433, 242] width 24 height 13
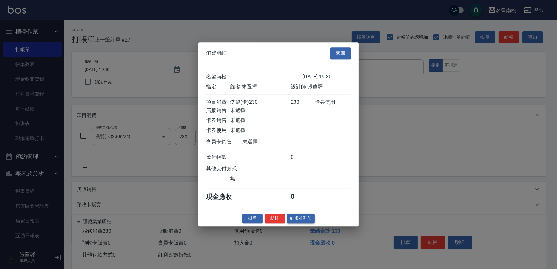
click at [304, 223] on button "結帳並列印" at bounding box center [301, 219] width 28 height 10
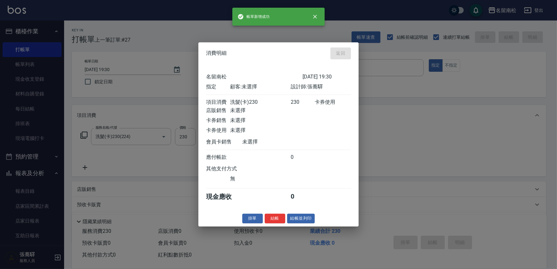
type input "[DATE] 19:37"
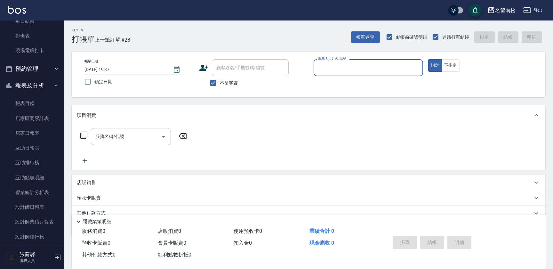
scroll to position [119, 0]
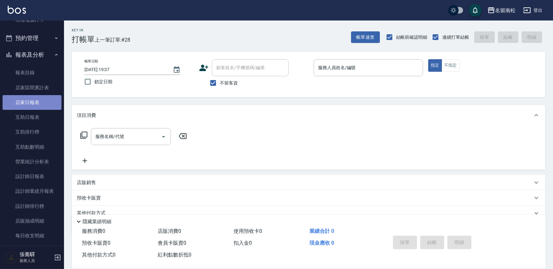
click at [48, 100] on link "店家日報表" at bounding box center [32, 102] width 59 height 15
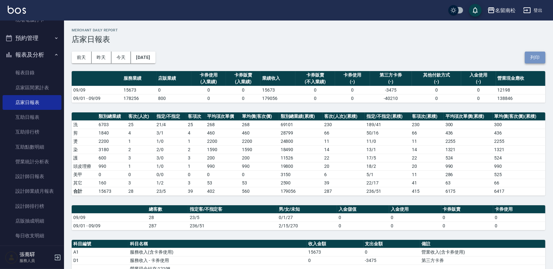
click at [538, 56] on button "列印" at bounding box center [535, 58] width 20 height 12
click at [40, 177] on link "設計師日報表" at bounding box center [32, 176] width 59 height 15
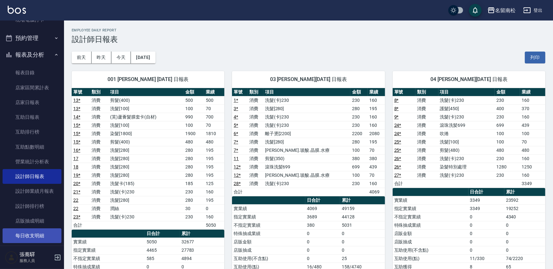
drag, startPoint x: 534, startPoint y: 55, endPoint x: 48, endPoint y: 236, distance: 519.3
click at [535, 54] on button "列印" at bounding box center [535, 58] width 20 height 12
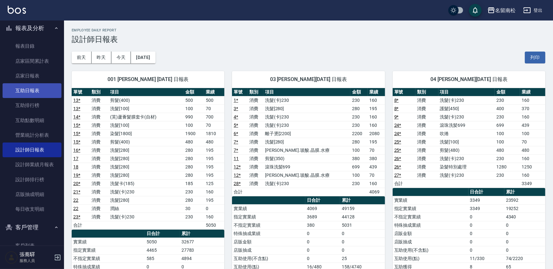
click at [38, 92] on link "互助日報表" at bounding box center [32, 90] width 59 height 15
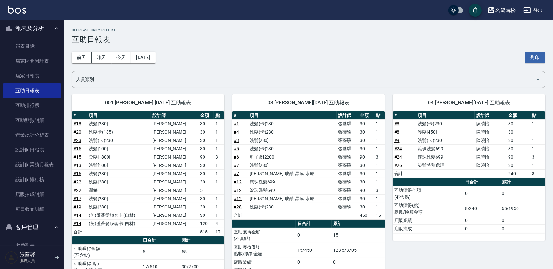
drag, startPoint x: 533, startPoint y: 56, endPoint x: 49, endPoint y: 235, distance: 515.7
click at [534, 57] on button "列印" at bounding box center [535, 58] width 20 height 12
